Goal: Task Accomplishment & Management: Use online tool/utility

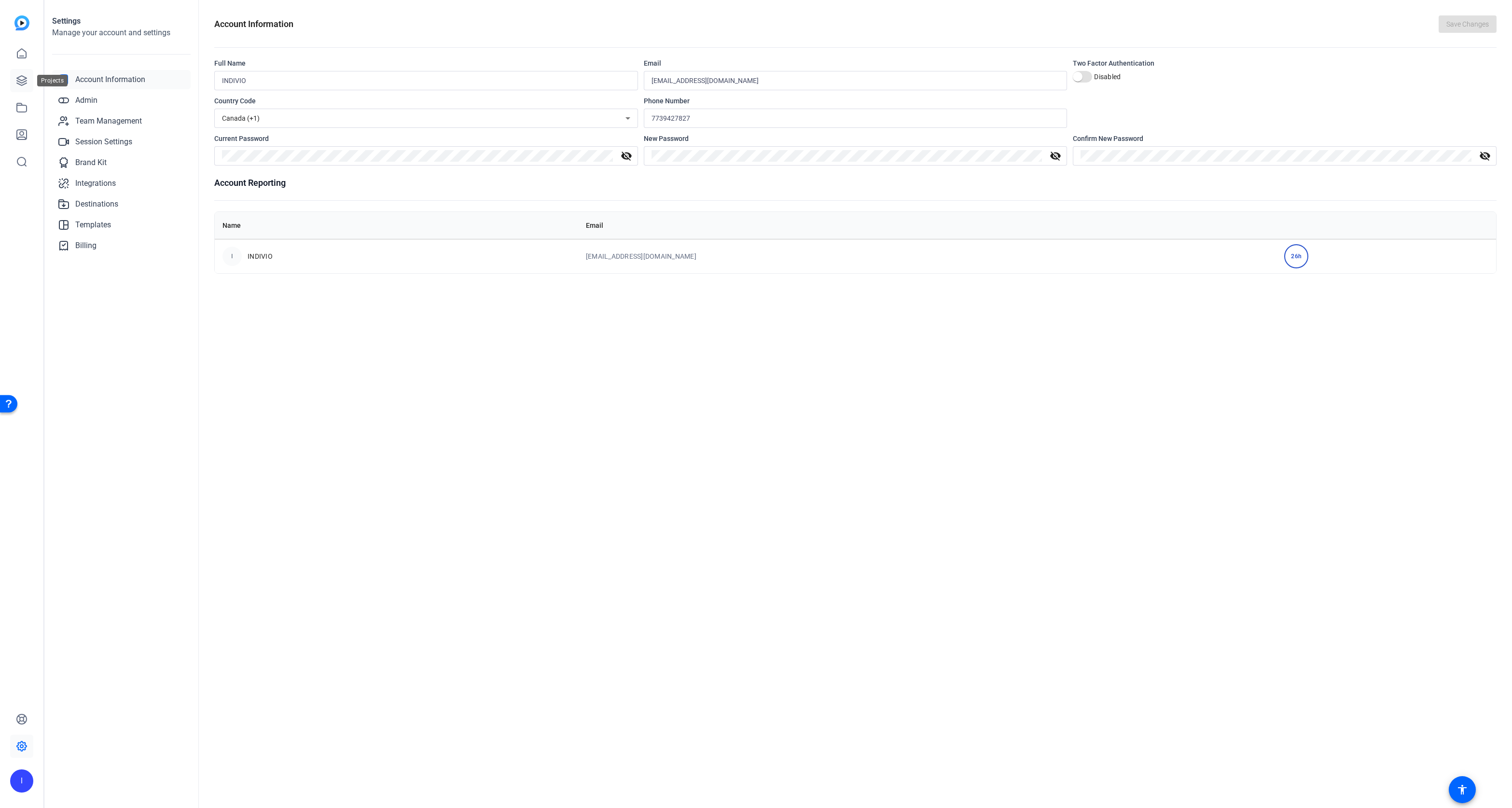
click at [15, 83] on link at bounding box center [22, 80] width 23 height 23
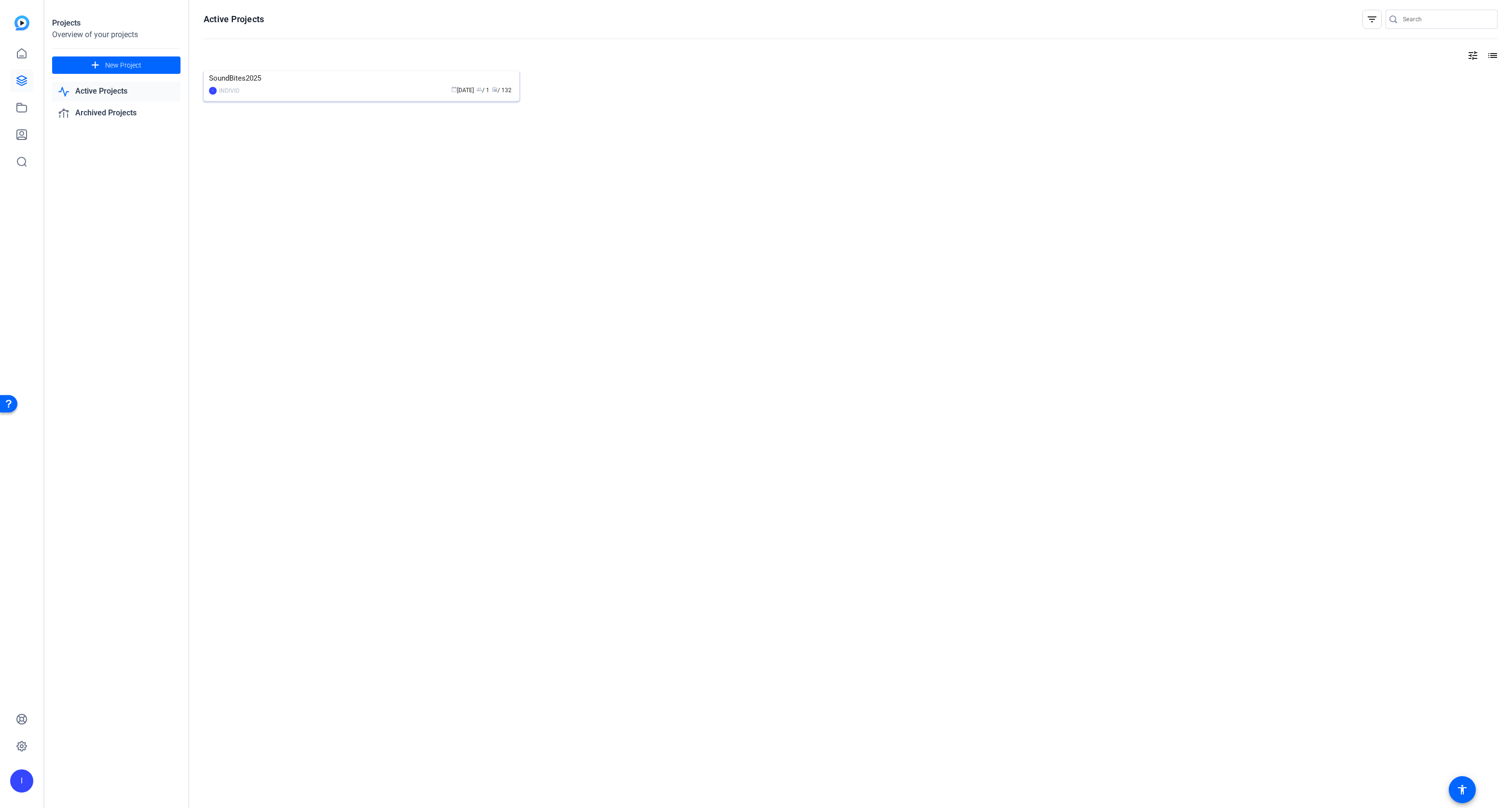
click at [297, 71] on img at bounding box center [361, 71] width 315 height 0
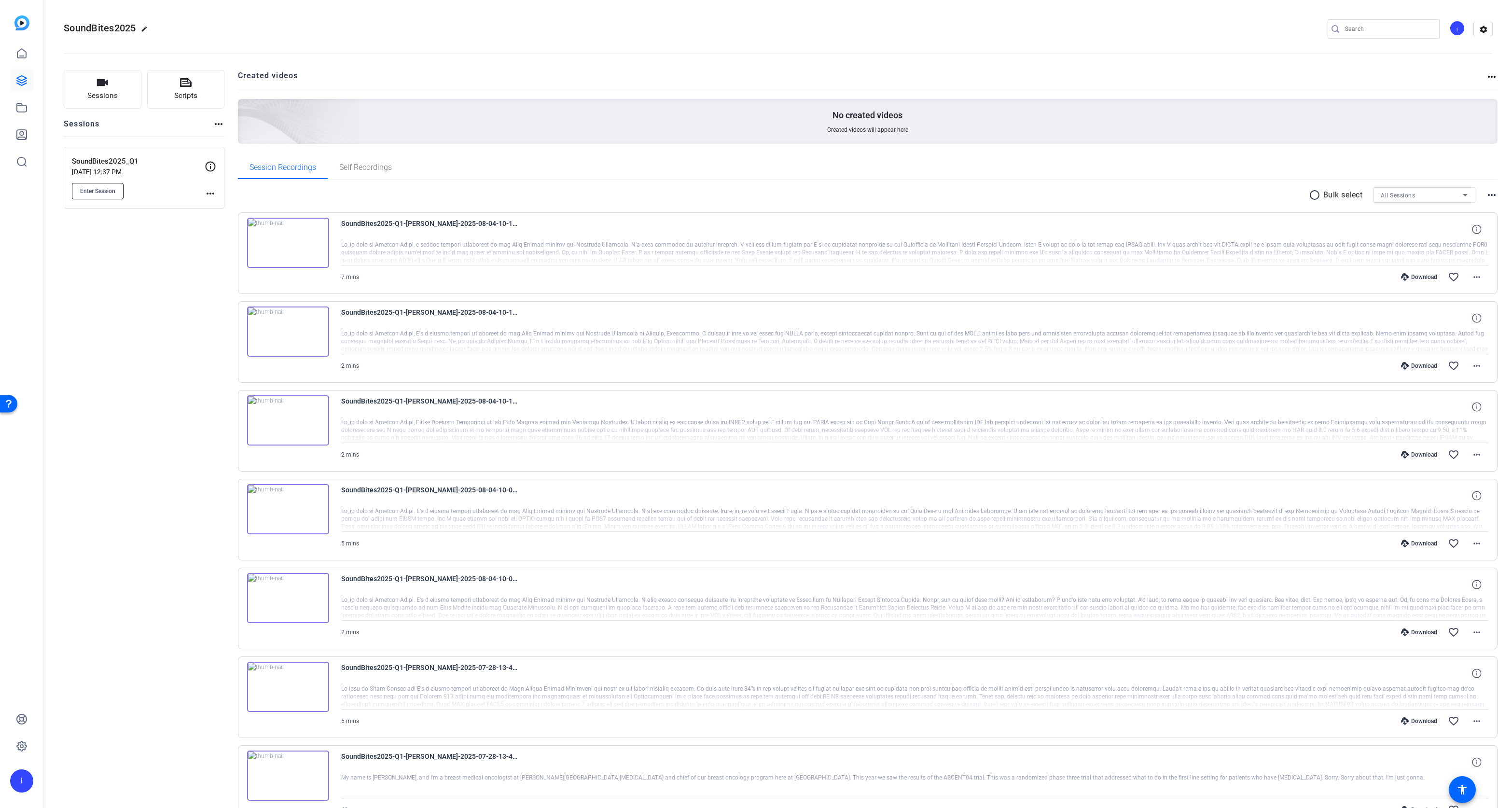
click at [84, 188] on span "Enter Session" at bounding box center [98, 191] width 36 height 8
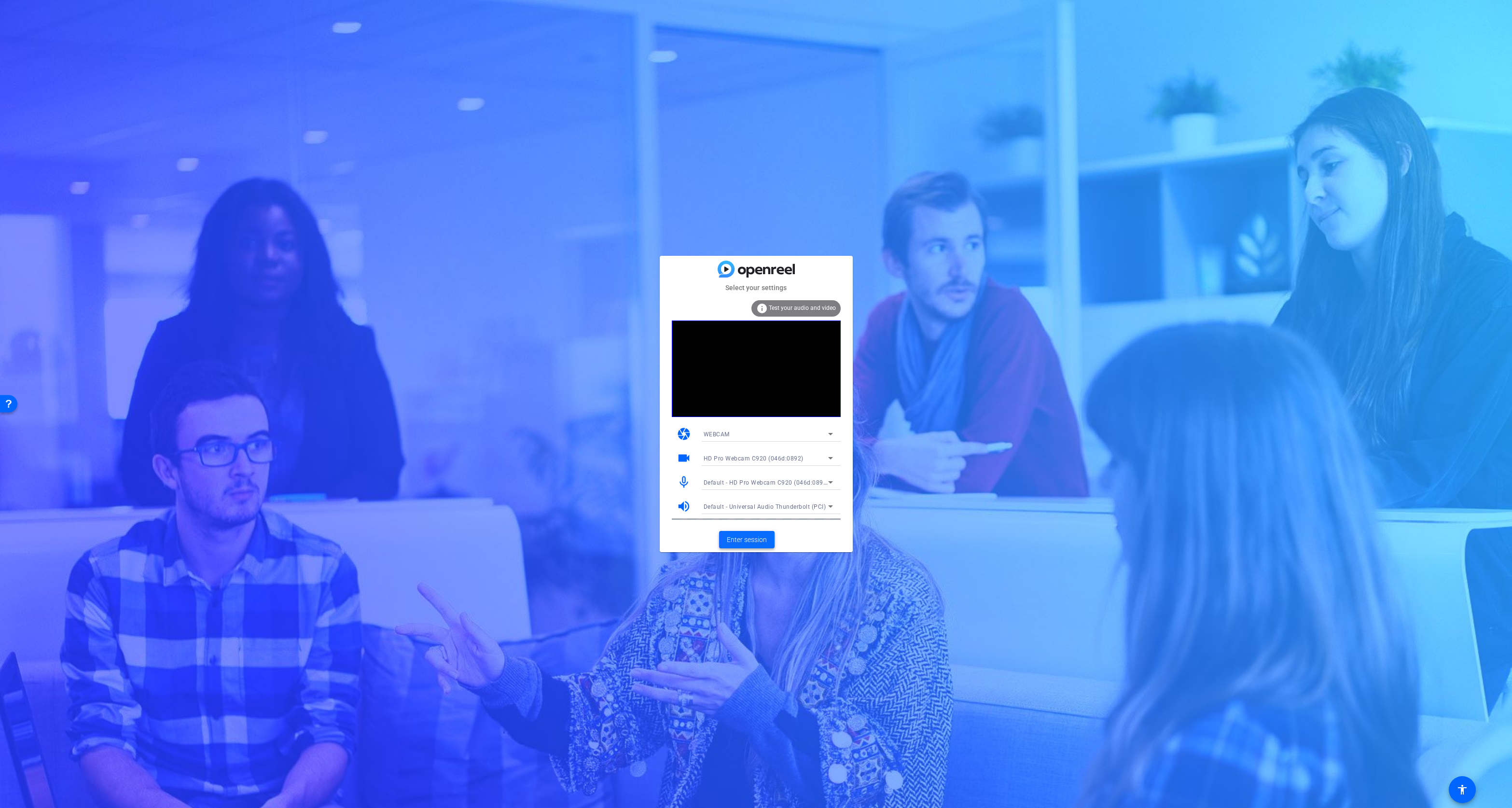
click at [757, 544] on span "Enter session" at bounding box center [747, 540] width 40 height 10
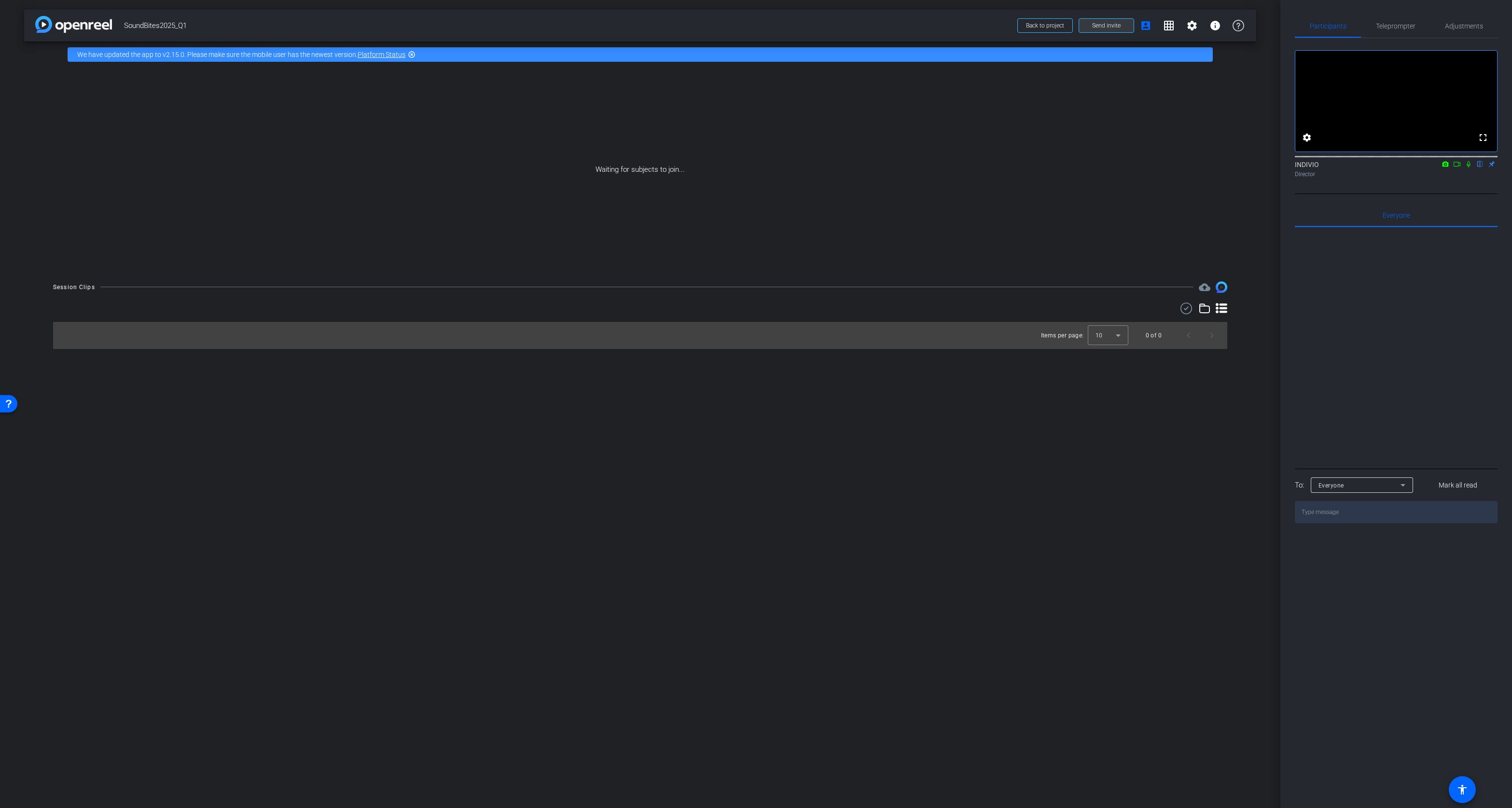
click at [1098, 24] on span "Send invite" at bounding box center [1106, 25] width 28 height 8
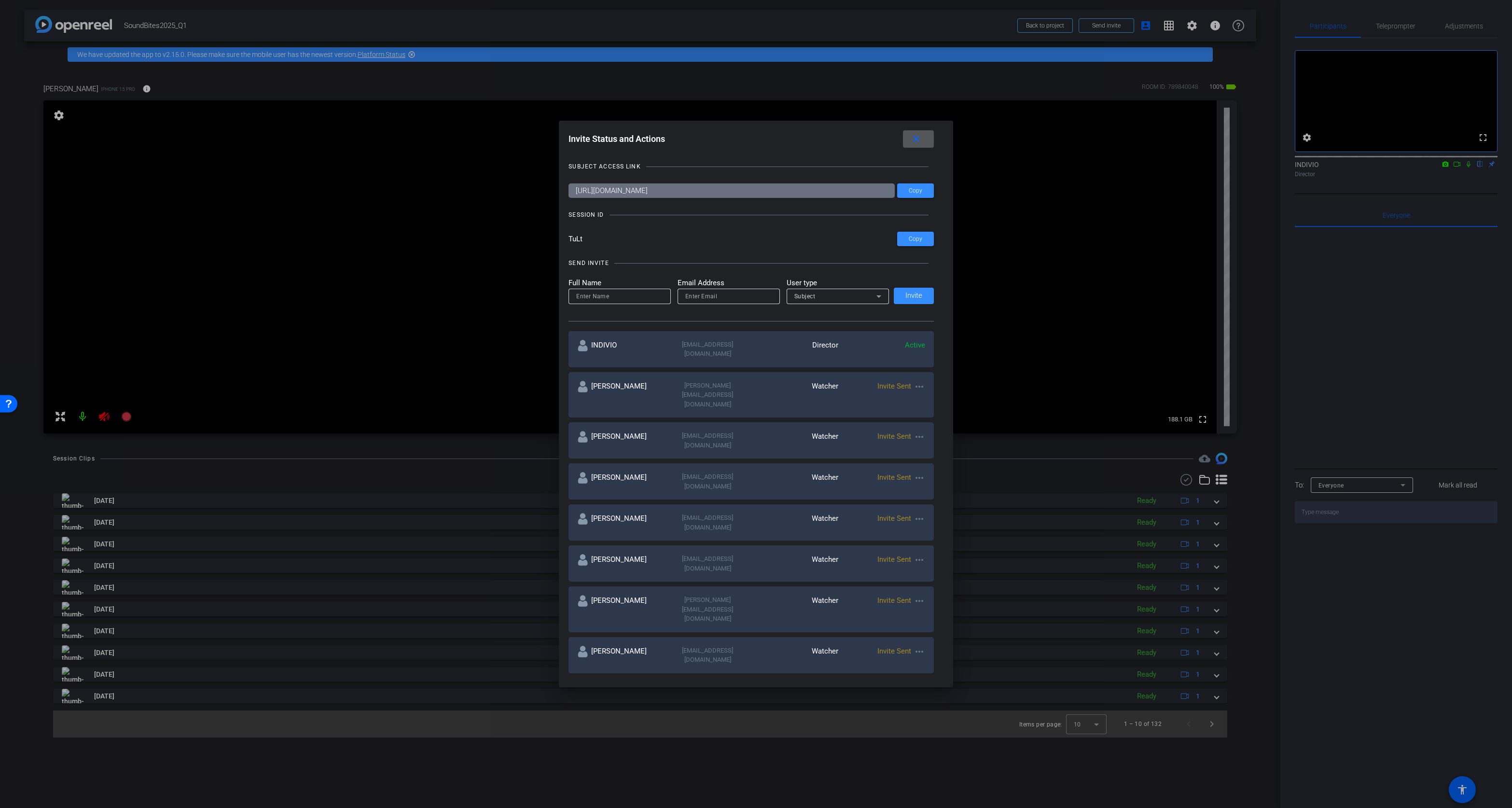
click at [1471, 176] on div at bounding box center [756, 404] width 1512 height 808
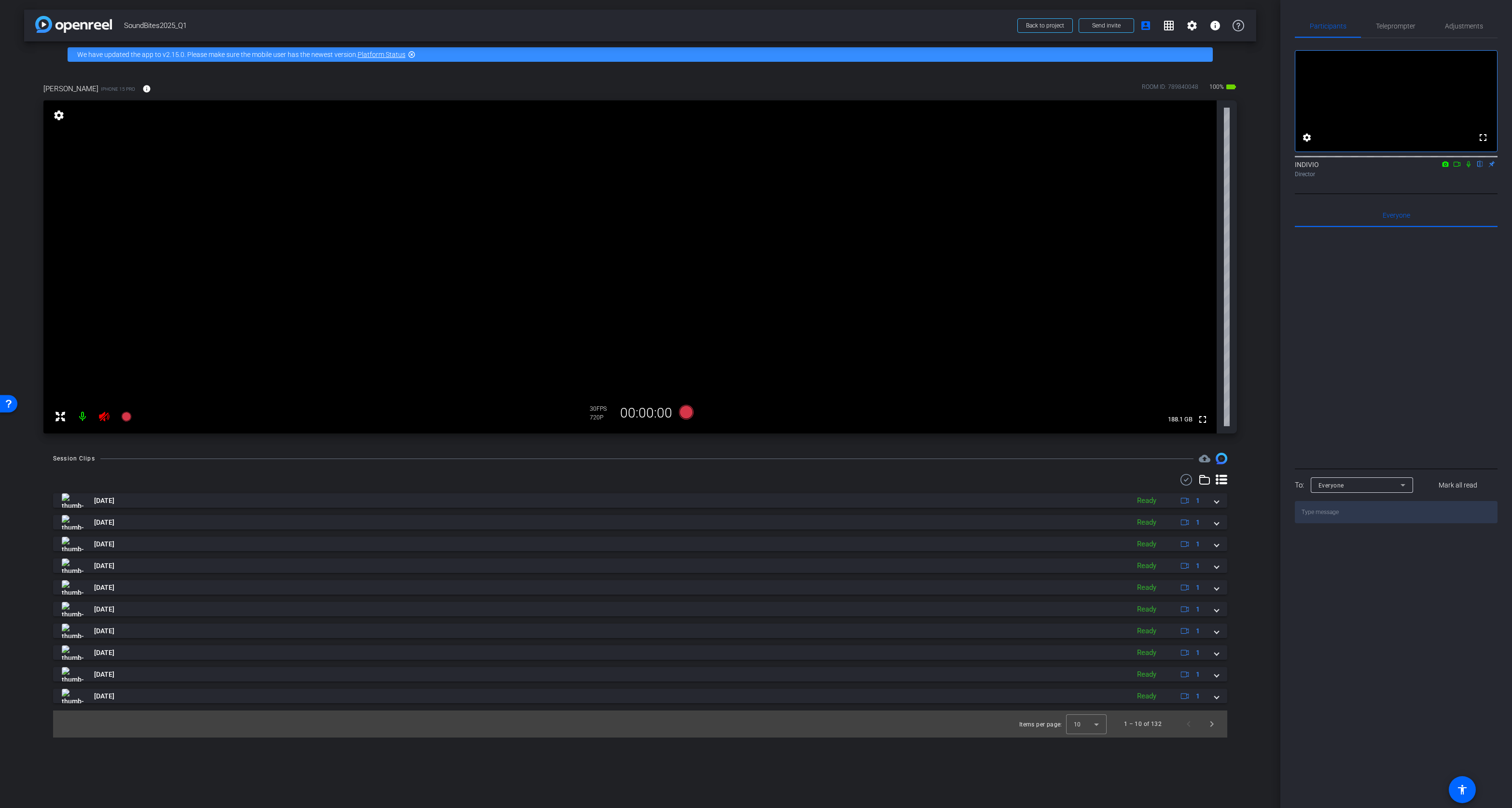
click at [1469, 167] on icon at bounding box center [1469, 164] width 4 height 7
click at [1457, 167] on icon at bounding box center [1457, 164] width 8 height 7
click at [1471, 167] on icon at bounding box center [1469, 164] width 8 height 7
click at [1461, 167] on icon at bounding box center [1457, 164] width 8 height 7
click at [684, 414] on icon at bounding box center [686, 412] width 14 height 14
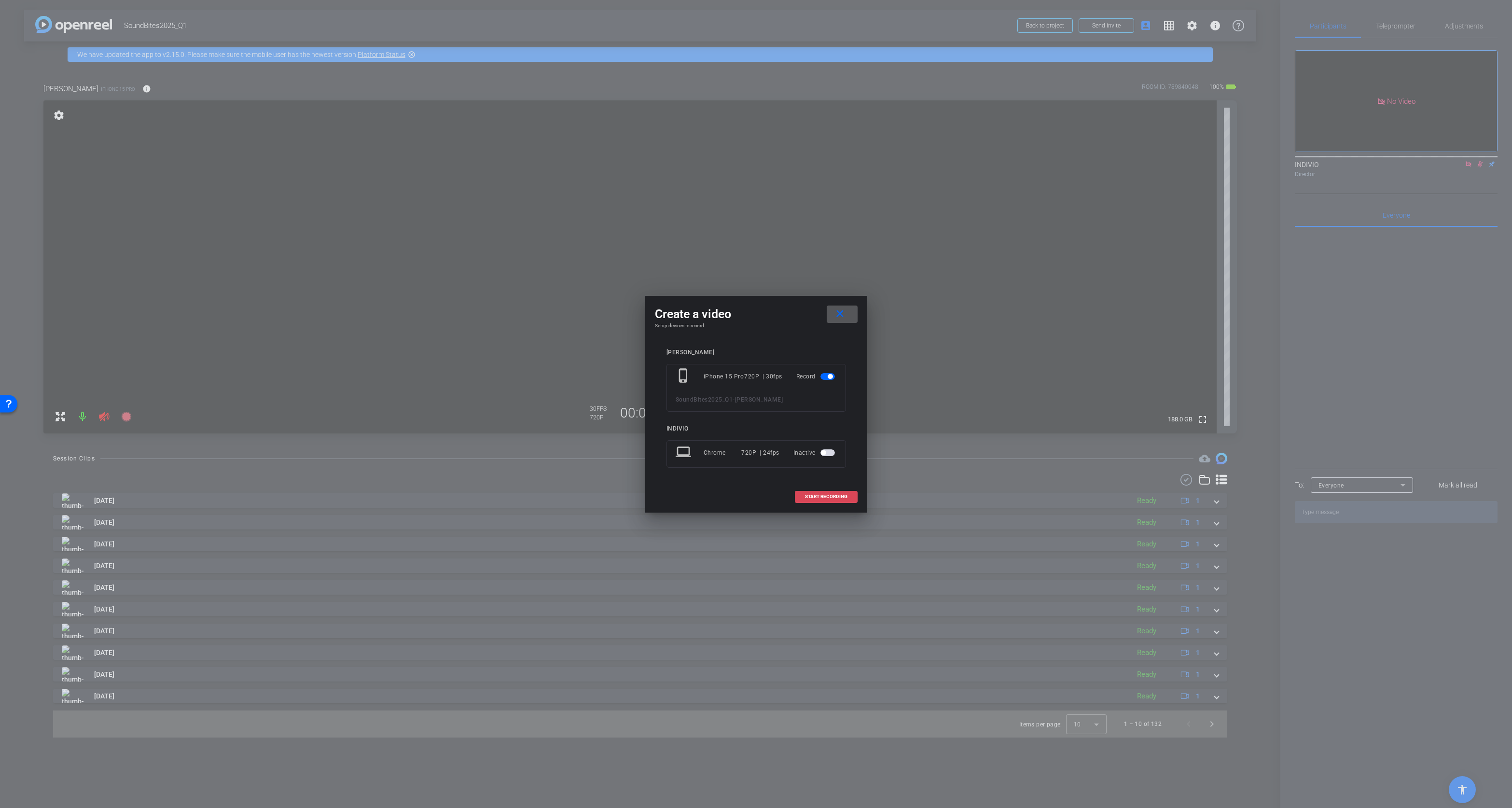
click at [834, 495] on span "START RECORDING" at bounding box center [826, 496] width 43 height 5
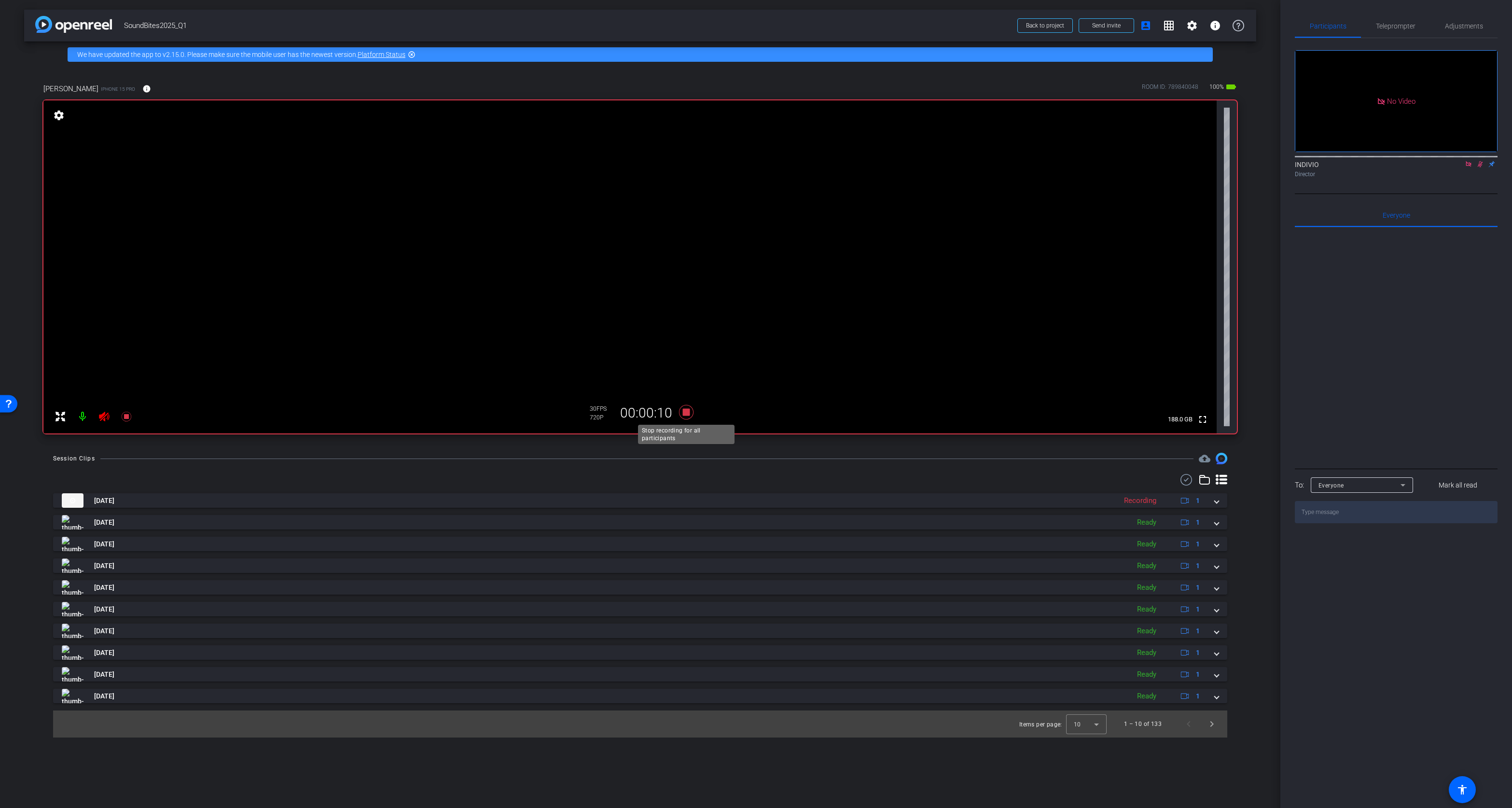
click at [686, 412] on icon at bounding box center [686, 412] width 14 height 14
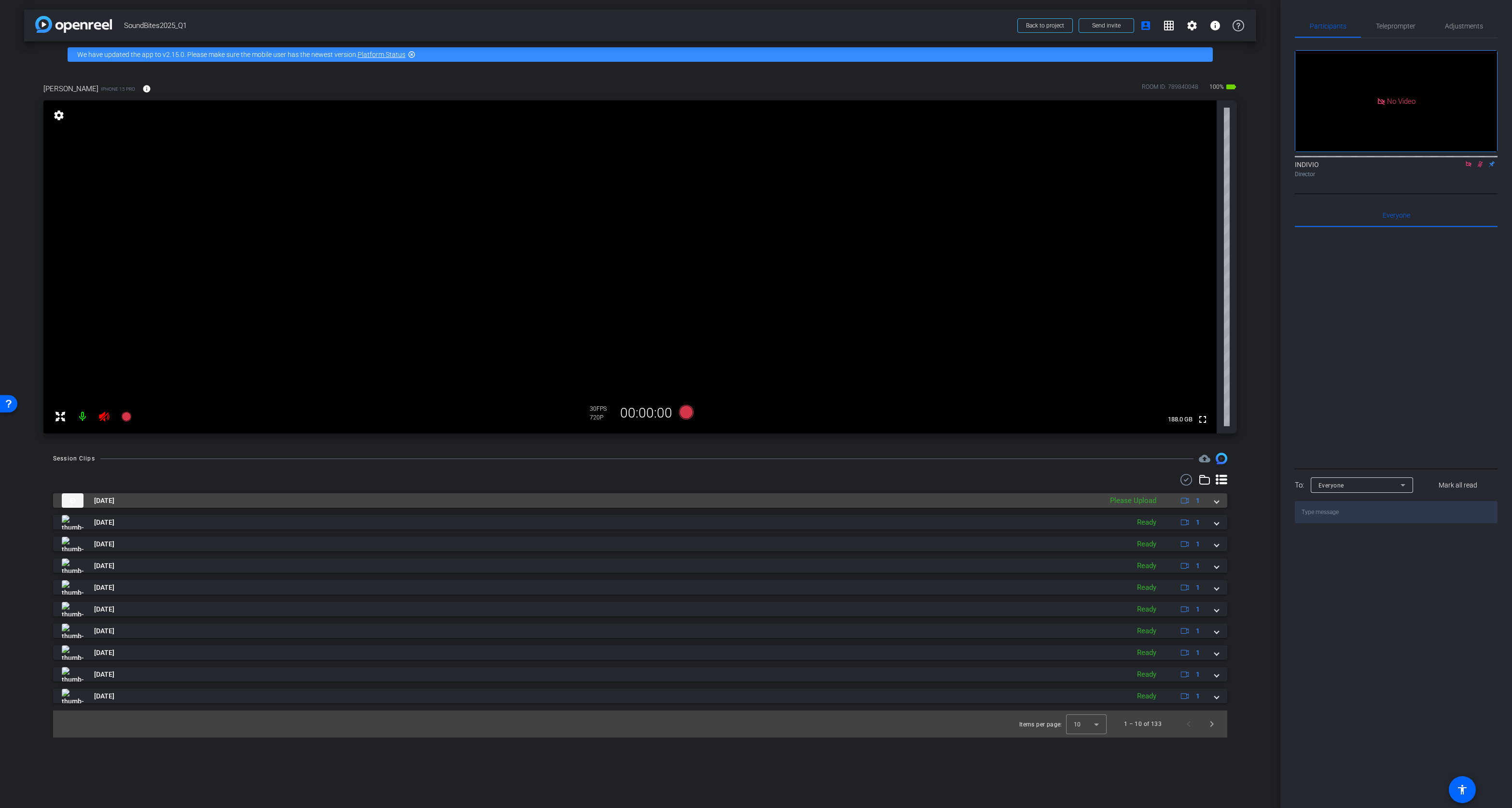
click at [1215, 500] on span at bounding box center [1216, 501] width 4 height 10
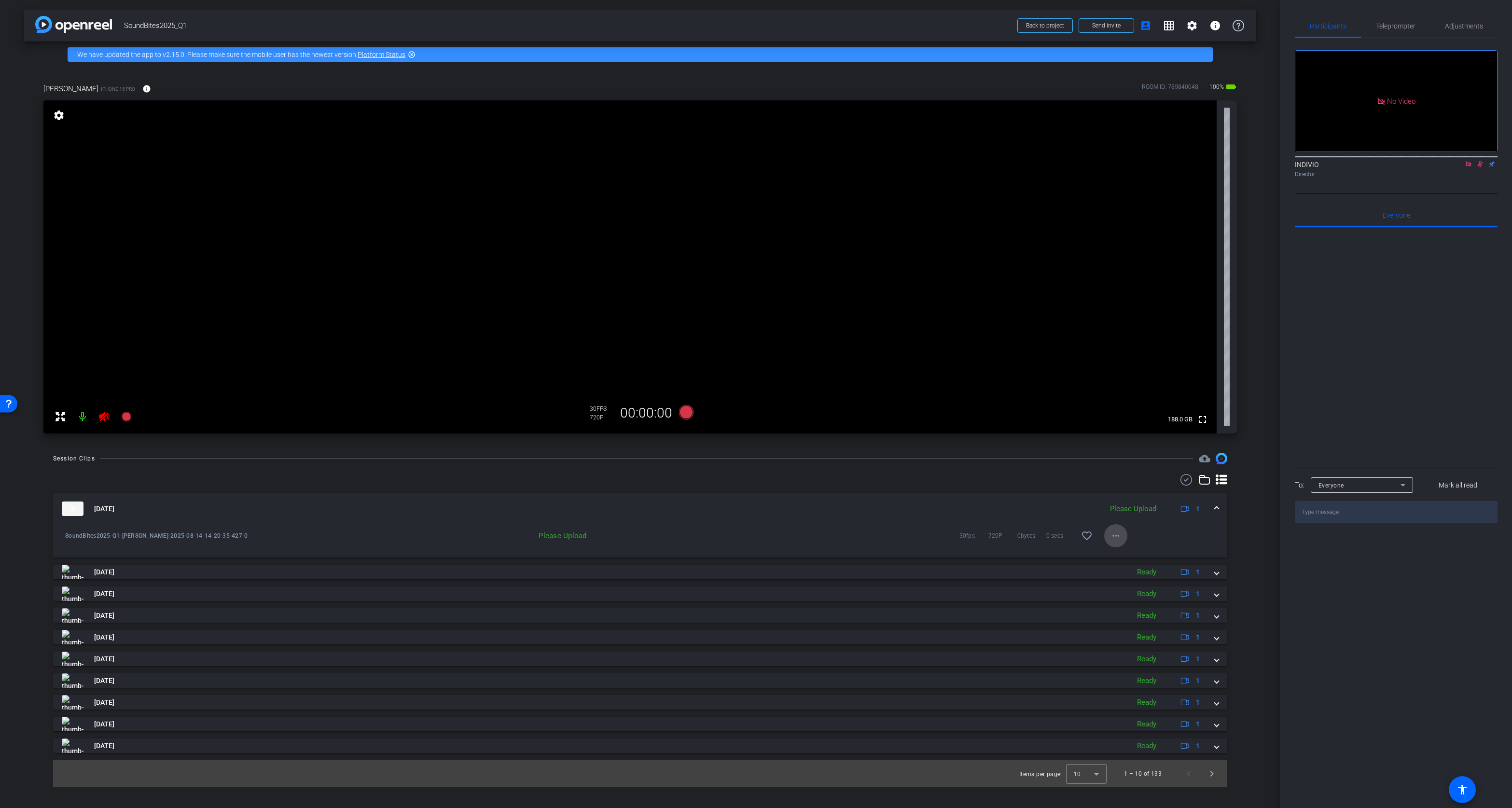
click at [1117, 535] on mat-icon "more_horiz" at bounding box center [1116, 536] width 12 height 12
click at [1117, 554] on span "Upload" at bounding box center [1131, 556] width 38 height 12
click at [1113, 534] on mat-icon "more_horiz" at bounding box center [1116, 536] width 12 height 12
click at [1124, 554] on span "Download Original" at bounding box center [1141, 556] width 58 height 12
